Goal: Find specific page/section: Find specific page/section

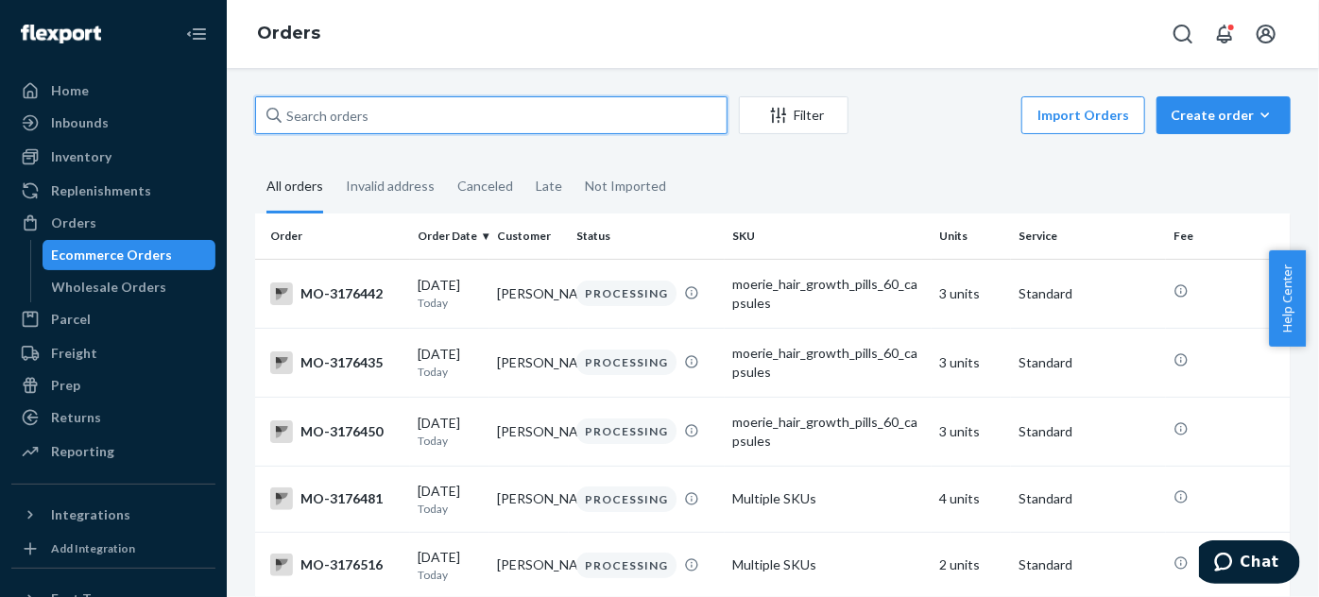
click at [465, 114] on input "text" at bounding box center [491, 115] width 473 height 38
paste input "[PERSON_NAME]"
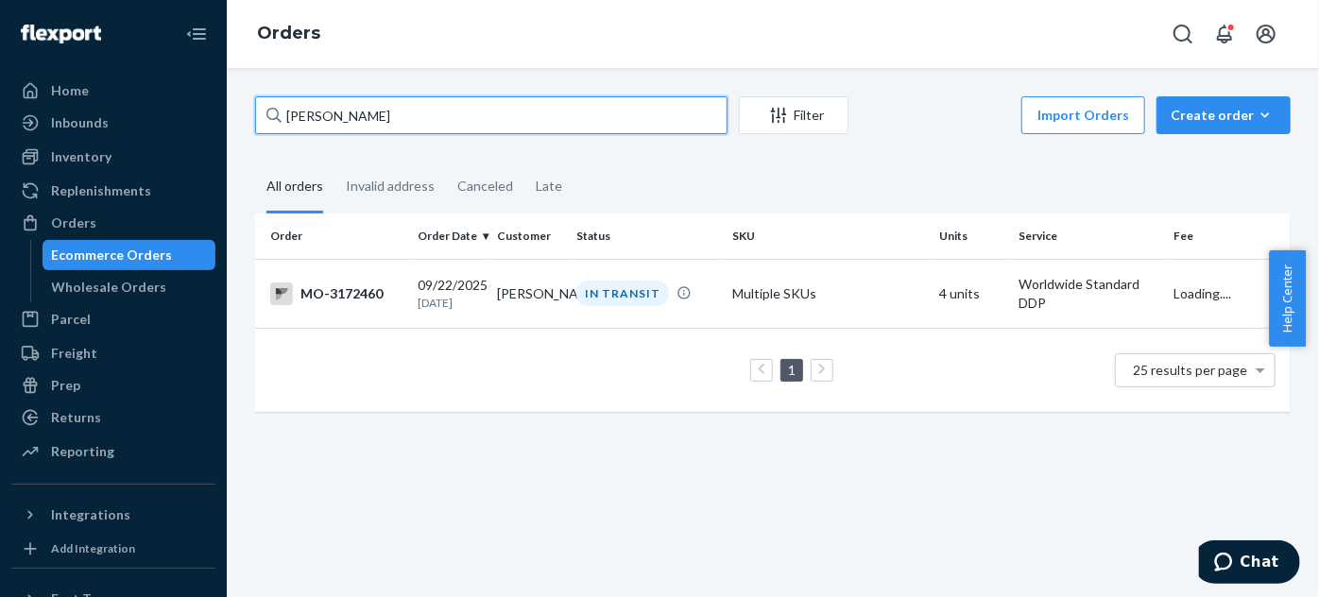
click at [306, 119] on input "[PERSON_NAME]" at bounding box center [491, 115] width 473 height 38
type input "[PERSON_NAME]"
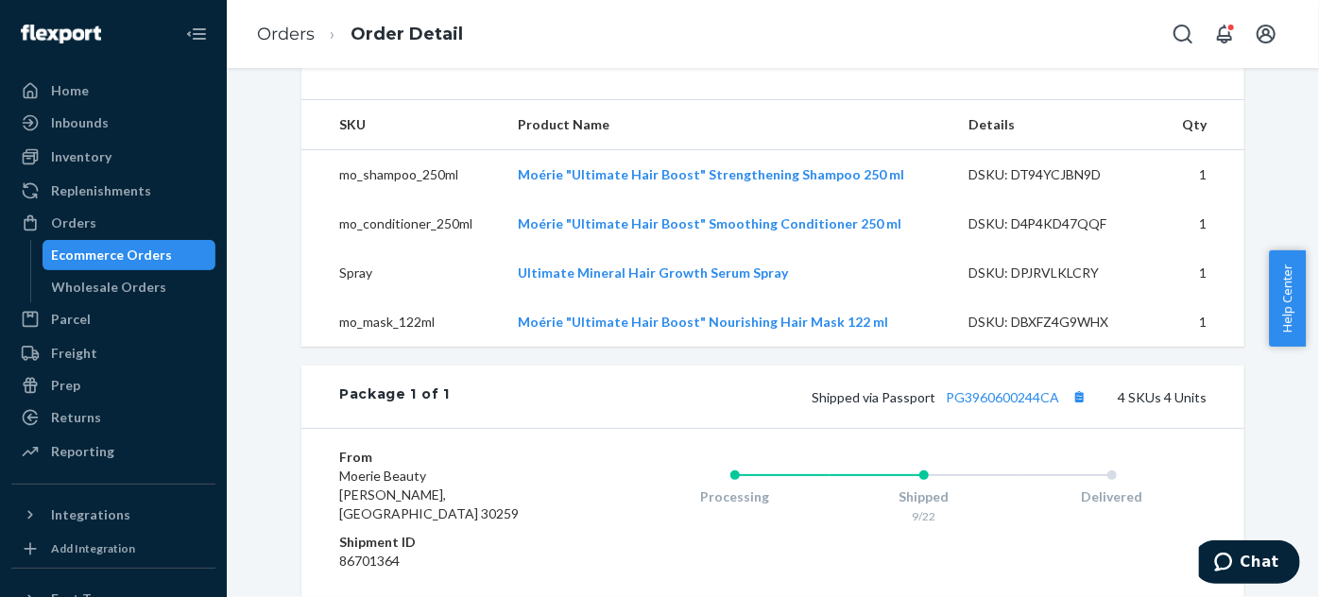
scroll to position [601, 0]
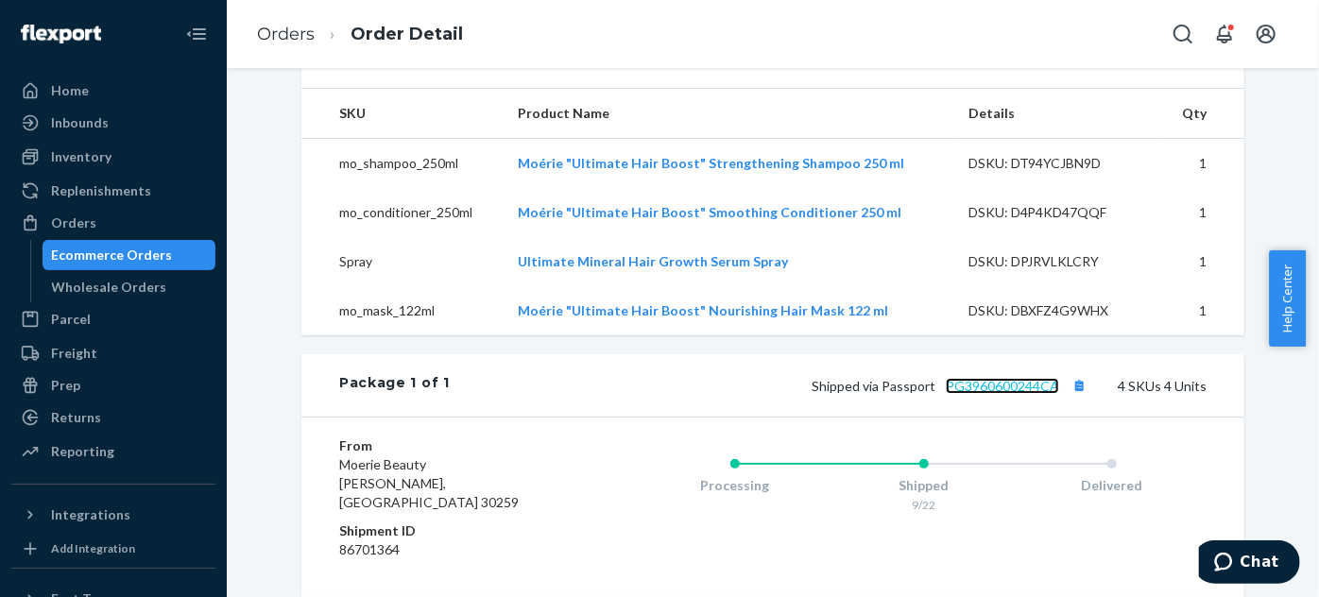
click at [1011, 394] on link "PG3960600244CA" at bounding box center [1002, 386] width 113 height 16
click at [920, 189] on td "Moérie "Ultimate Hair Boost" Strengthening Shampoo 250 ml" at bounding box center [728, 164] width 451 height 50
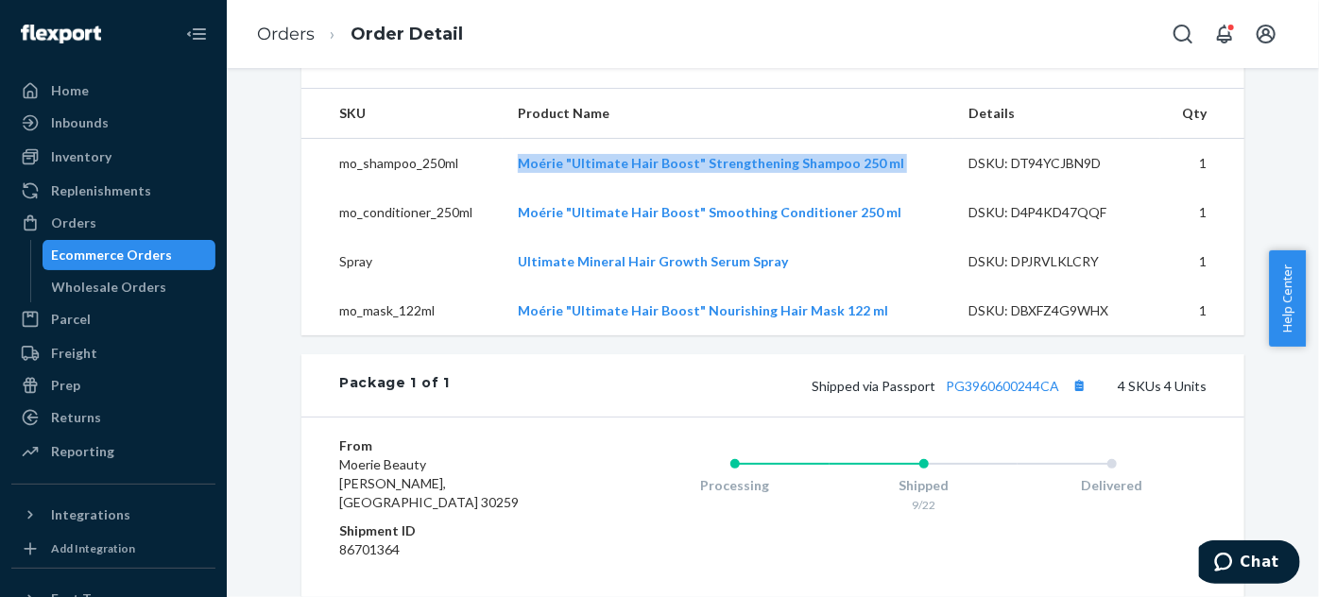
click at [920, 189] on td "Moérie "Ultimate Hair Boost" Strengthening Shampoo 250 ml" at bounding box center [728, 164] width 451 height 50
copy link "Moérie "Ultimate Hair Boost" Strengthening Shampoo 250 ml"
click at [906, 237] on td "Moérie "Ultimate Hair Boost" Smoothing Conditioner 250 ml" at bounding box center [728, 212] width 451 height 49
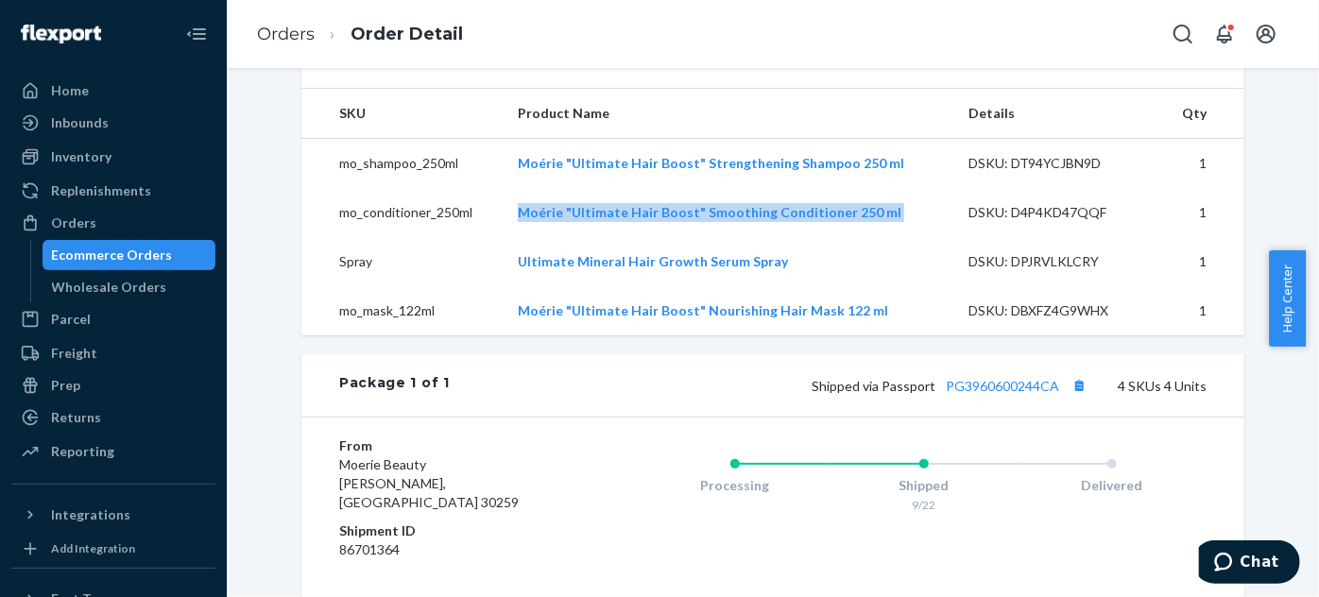
click at [906, 237] on td "Moérie "Ultimate Hair Boost" Smoothing Conditioner 250 ml" at bounding box center [728, 212] width 451 height 49
copy link "Moérie "Ultimate Hair Boost" Smoothing Conditioner 250 ml"
click at [834, 286] on td "Ultimate Mineral Hair Growth Serum Spray" at bounding box center [728, 261] width 451 height 49
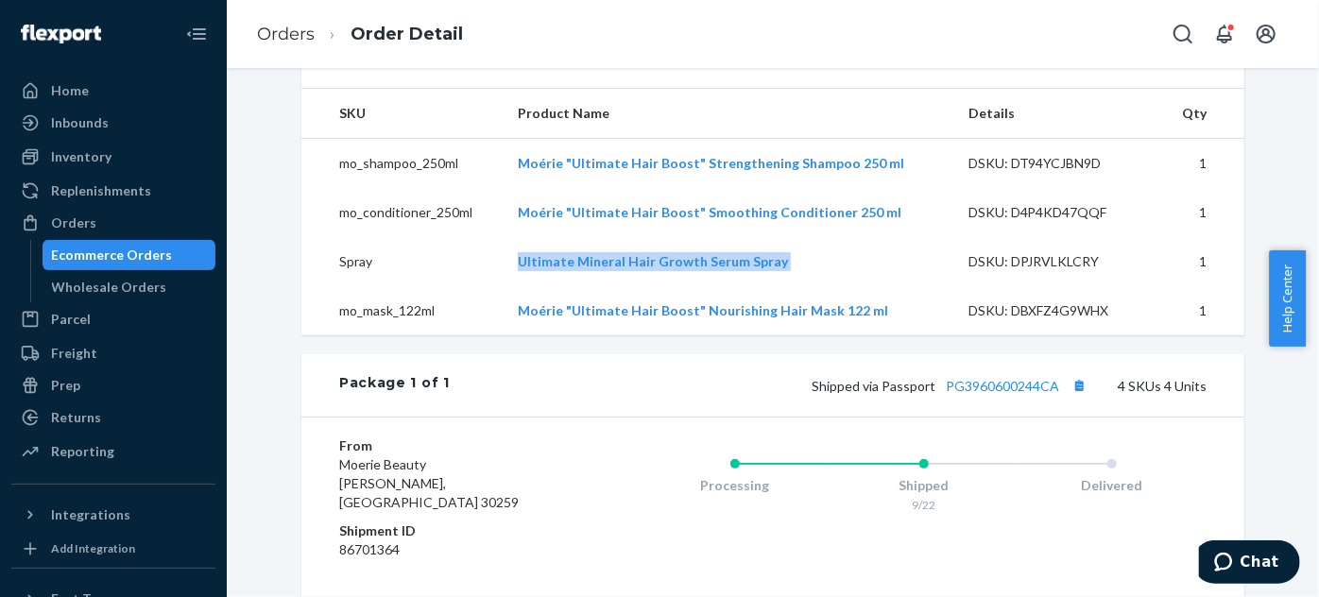
click at [834, 286] on td "Ultimate Mineral Hair Growth Serum Spray" at bounding box center [728, 261] width 451 height 49
copy link "Ultimate Mineral Hair Growth Serum Spray"
click at [916, 336] on td "Moérie "Ultimate Hair Boost" Nourishing Hair Mask 122 ml" at bounding box center [728, 310] width 451 height 49
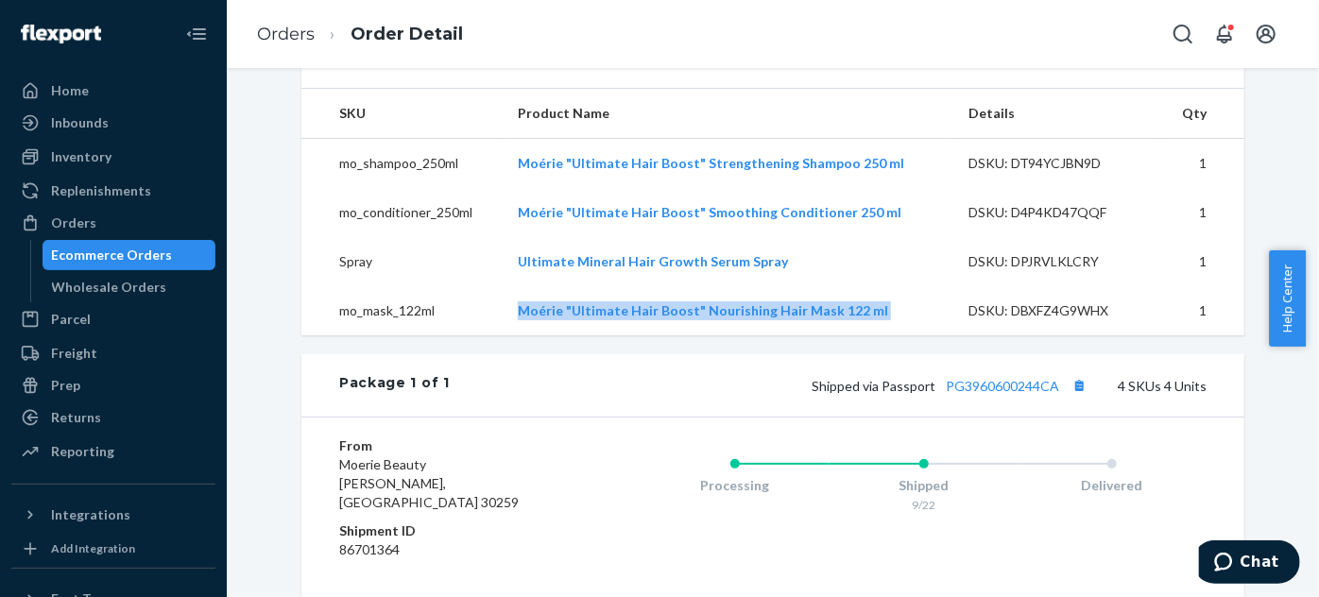
click at [916, 336] on td "Moérie "Ultimate Hair Boost" Nourishing Hair Mask 122 ml" at bounding box center [728, 310] width 451 height 49
copy link "Moérie "Ultimate Hair Boost" Nourishing Hair Mask 122 ml"
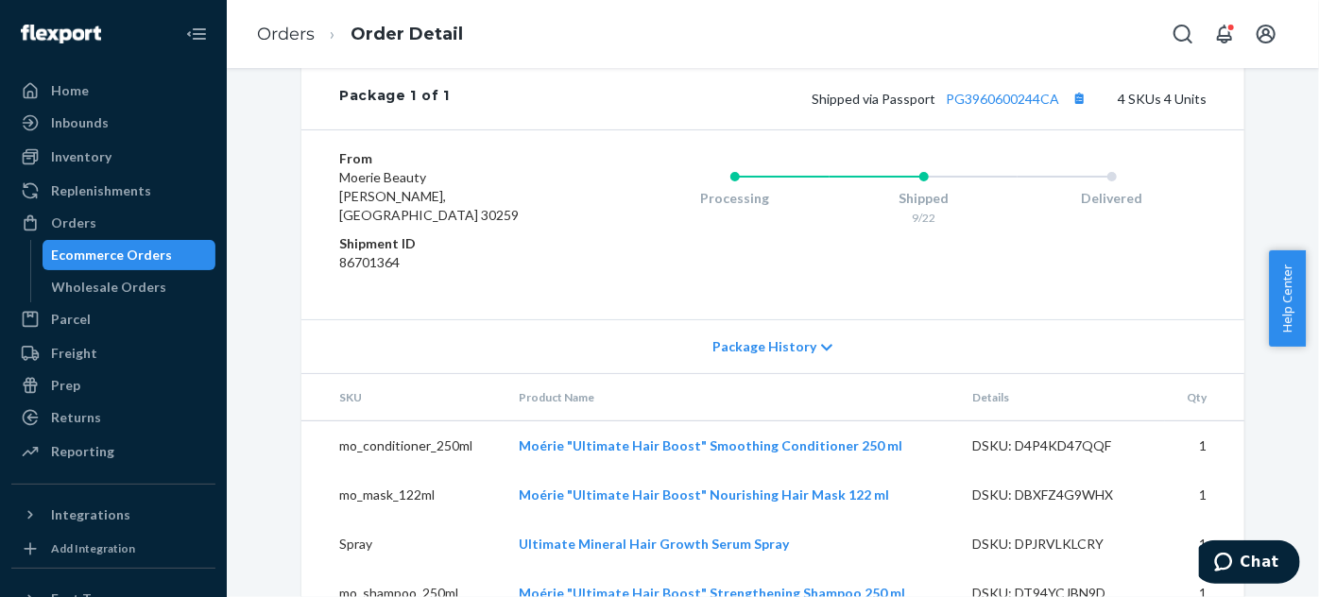
scroll to position [948, 0]
